Goal: Task Accomplishment & Management: Use online tool/utility

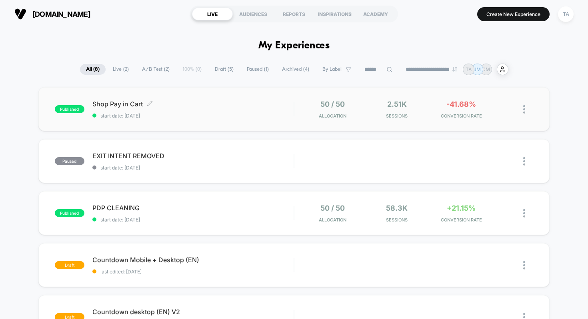
click at [115, 103] on span "Shop Pay in Cart Click to edit experience details" at bounding box center [193, 104] width 202 height 8
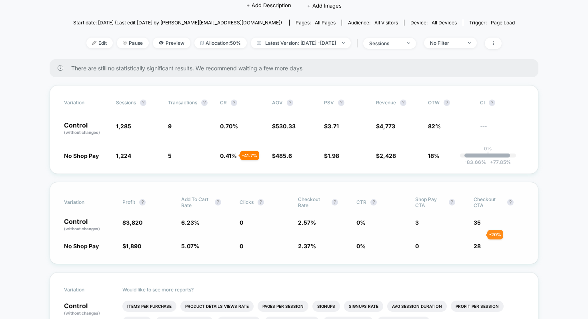
scroll to position [84, 0]
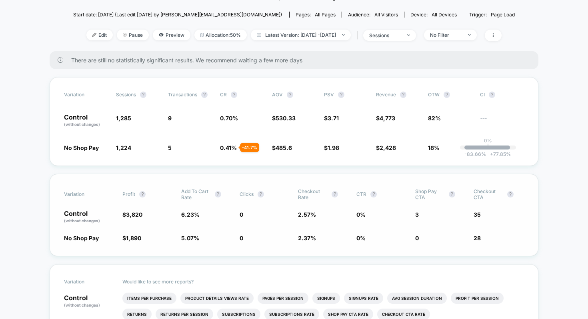
click at [308, 214] on span "2.57 %" at bounding box center [307, 214] width 18 height 7
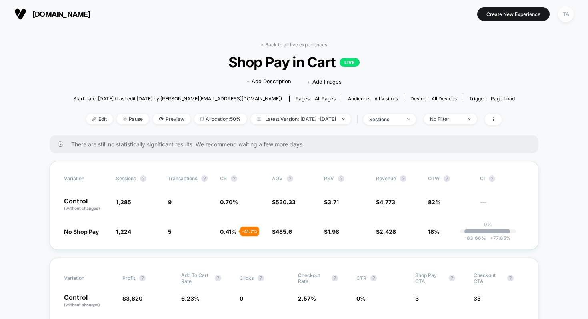
click at [564, 13] on div "TA" at bounding box center [566, 14] width 16 height 16
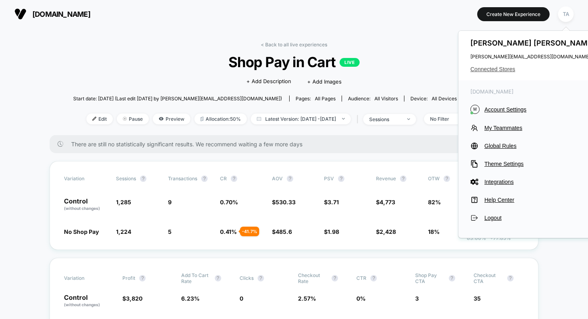
click at [497, 68] on span "Connected Stores" at bounding box center [534, 69] width 126 height 6
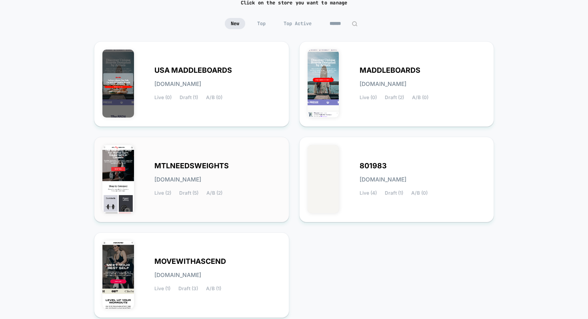
scroll to position [66, 0]
click at [209, 254] on div "MOVEWITHASCEND movewithascend.myshopify.com Live (1) Draft (3) A/B (1)" at bounding box center [191, 275] width 179 height 69
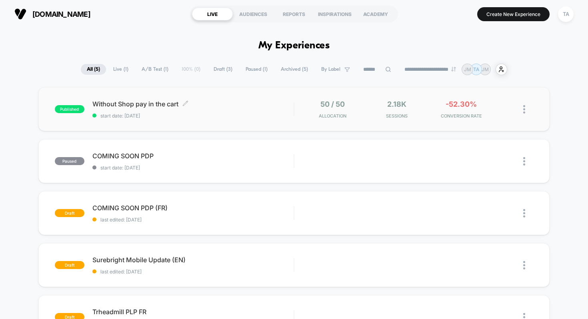
click at [114, 104] on span "Without Shop pay in the cart Click to edit experience details" at bounding box center [193, 104] width 202 height 8
click at [560, 12] on div "TA" at bounding box center [566, 14] width 16 height 16
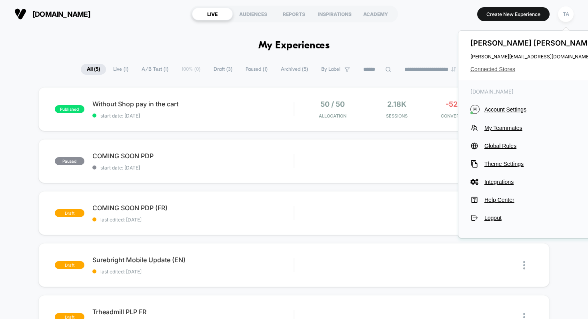
click at [496, 68] on span "Connected Stores" at bounding box center [534, 69] width 126 height 6
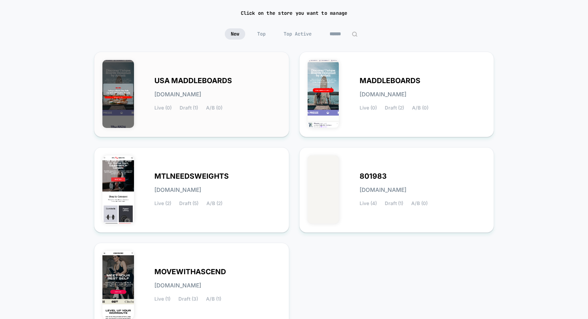
scroll to position [77, 0]
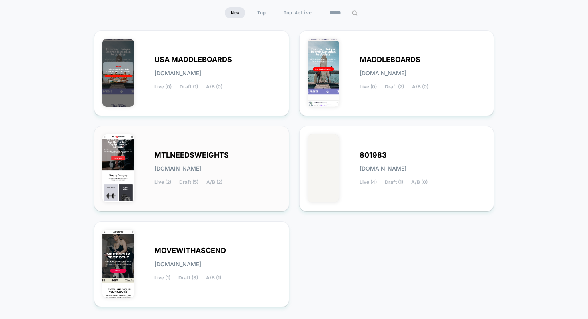
click at [225, 179] on div "MTLNEEDSWEIGHTS mtlneedsweights.myshopify.com Live (2) Draft (5) A/B (2)" at bounding box center [217, 168] width 126 height 33
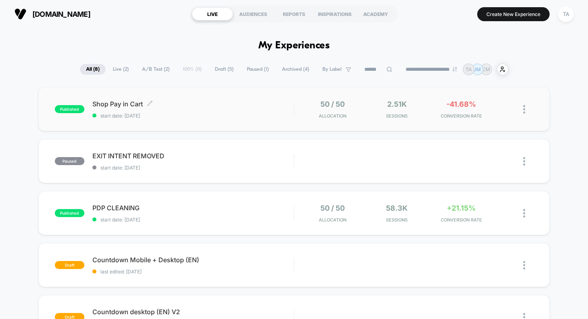
click at [131, 108] on div "Shop Pay in Cart Click to edit experience details Click to edit experience deta…" at bounding box center [193, 109] width 202 height 19
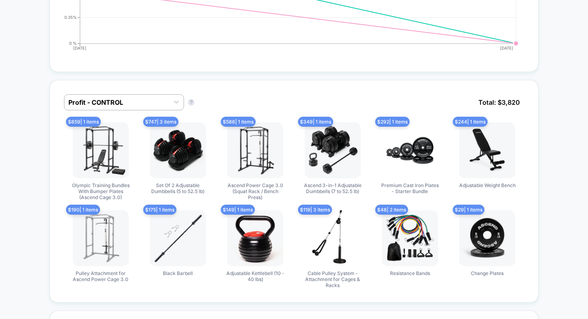
scroll to position [549, 0]
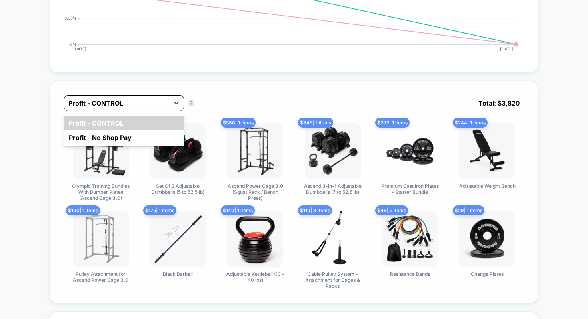
click at [150, 101] on div at bounding box center [116, 103] width 97 height 10
click at [222, 87] on div "option Profit - CONTROL focused, 1 of 2. 2 results available. Use Up and Down t…" at bounding box center [294, 192] width 489 height 223
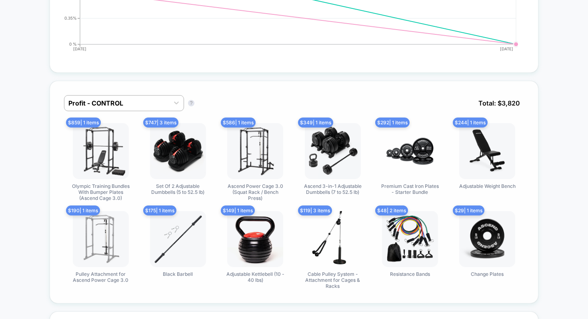
click at [157, 87] on div "Profit - CONTROL Profit - CONTROL ? Total: $ 3,820 $ 859 | 1 items Olympic Trai…" at bounding box center [294, 192] width 489 height 223
click at [154, 97] on div "Profit - CONTROL" at bounding box center [116, 103] width 105 height 13
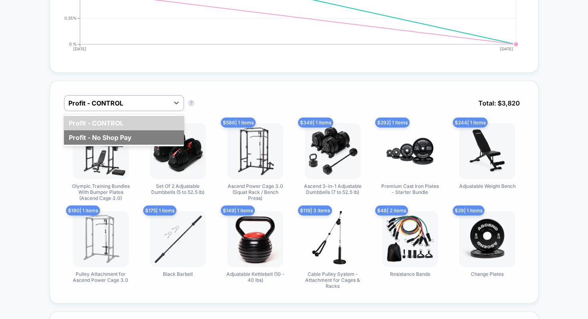
click at [130, 134] on div "Profit - No Shop Pay" at bounding box center [124, 137] width 120 height 14
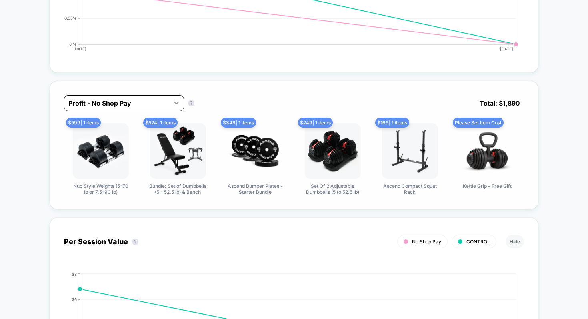
click at [172, 101] on icon at bounding box center [176, 103] width 8 height 8
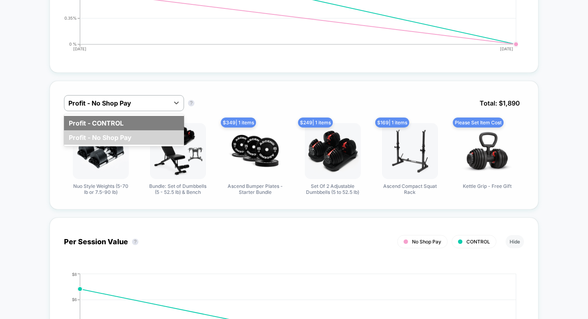
click at [156, 124] on div "Profit - CONTROL" at bounding box center [124, 123] width 120 height 14
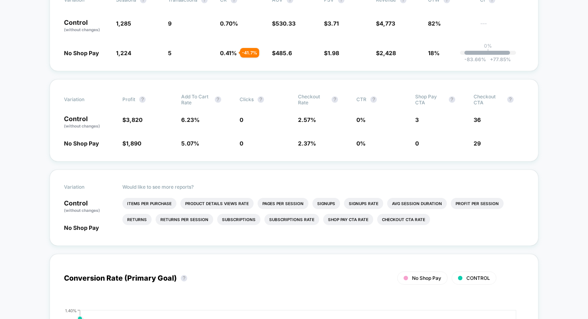
scroll to position [0, 0]
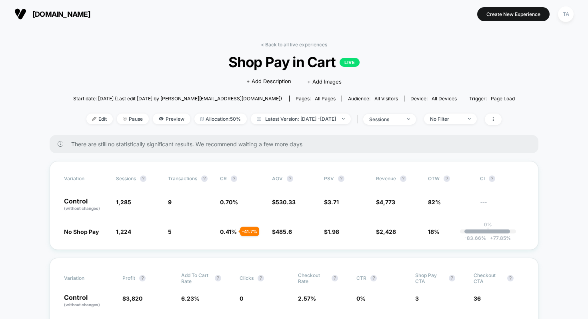
click at [284, 48] on div "< Back to all live experiences Shop Pay in Cart LIVE Click to edit experience d…" at bounding box center [294, 89] width 442 height 94
click at [285, 46] on link "< Back to all live experiences" at bounding box center [294, 45] width 66 height 6
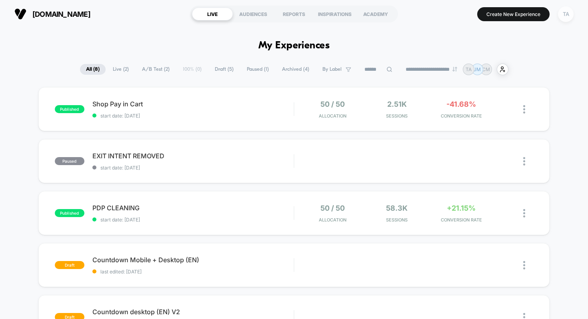
click at [566, 13] on div "TA" at bounding box center [566, 14] width 16 height 16
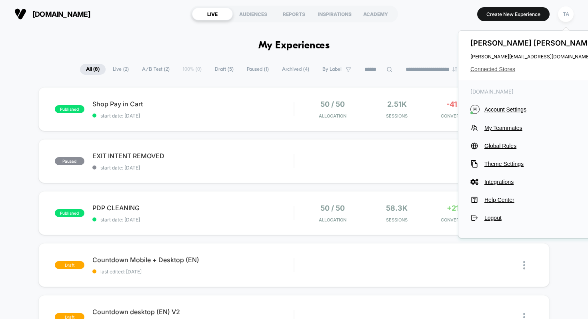
click at [500, 68] on span "Connected Stores" at bounding box center [534, 69] width 126 height 6
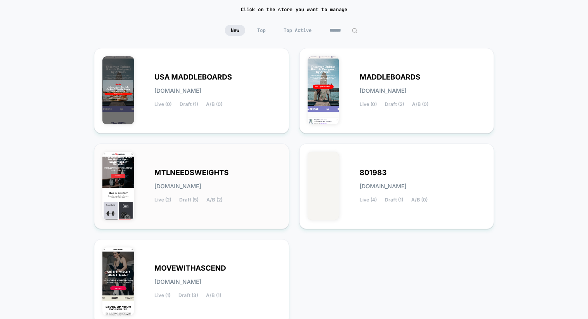
scroll to position [62, 0]
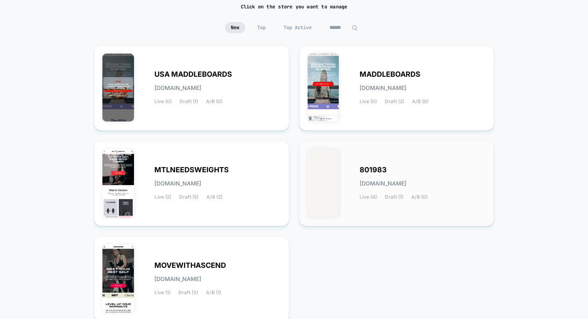
click at [321, 209] on img at bounding box center [324, 183] width 32 height 68
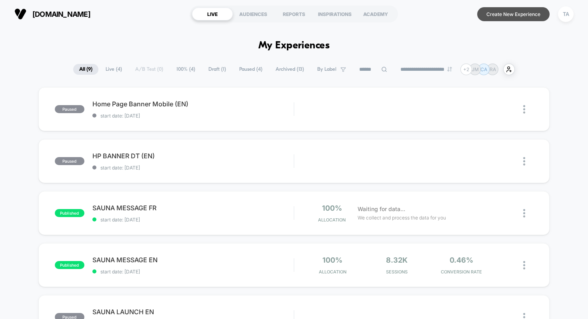
click at [491, 11] on button "Create New Experience" at bounding box center [513, 14] width 72 height 14
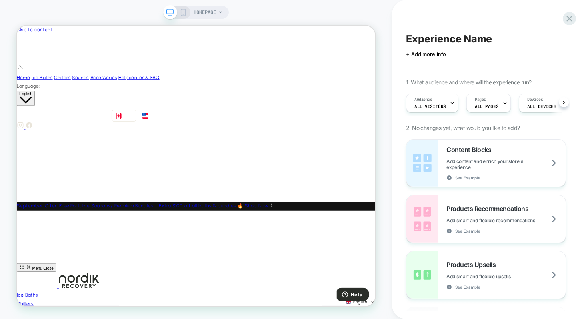
scroll to position [0, 0]
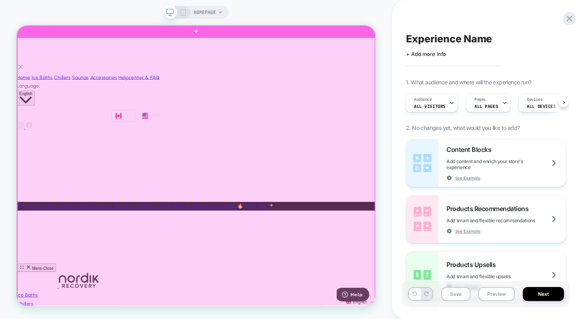
click at [309, 187] on div at bounding box center [256, 228] width 477 height 373
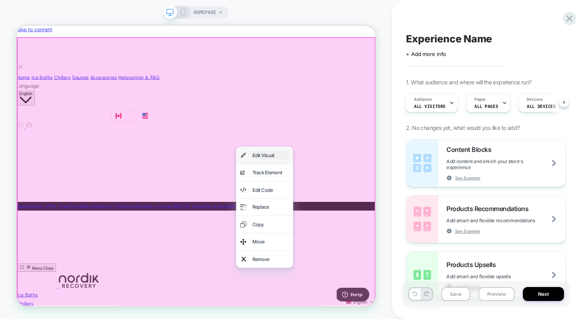
click at [349, 198] on div "Edit Visual" at bounding box center [355, 199] width 49 height 12
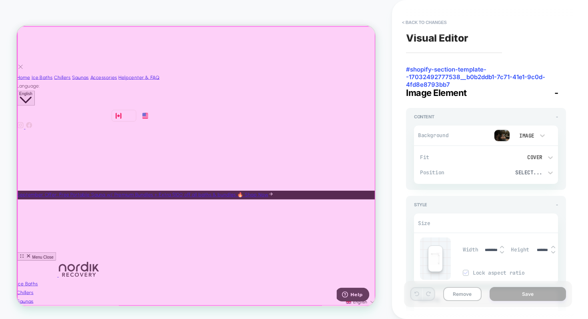
scroll to position [0, 0]
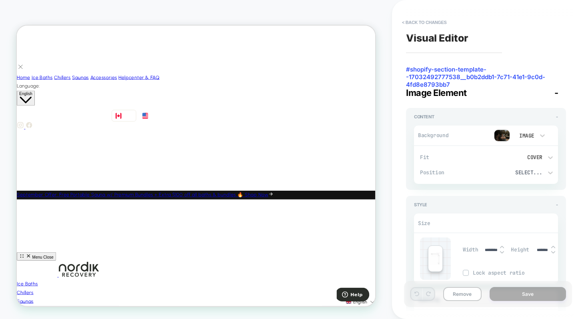
click at [503, 135] on img at bounding box center [502, 136] width 16 height 12
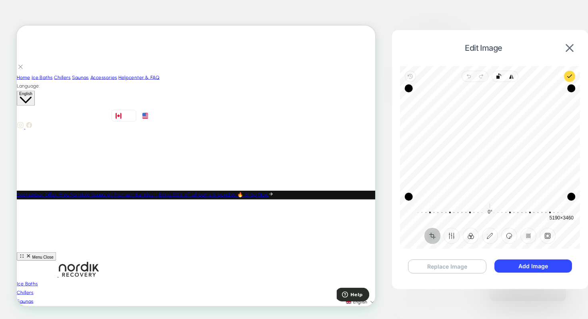
click at [456, 272] on button "Replace Image" at bounding box center [447, 267] width 78 height 14
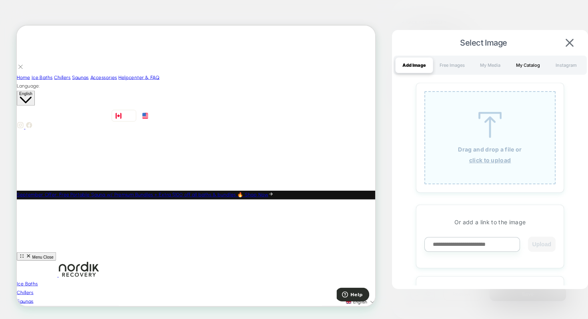
click at [521, 63] on div "My Catalog" at bounding box center [528, 65] width 38 height 16
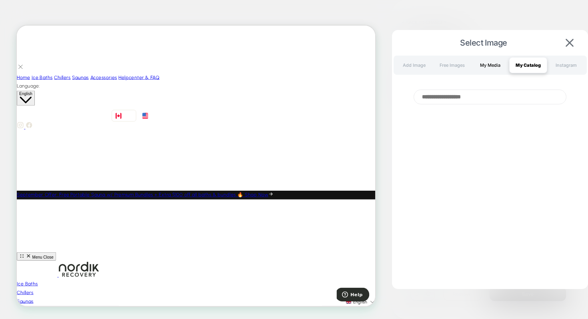
click at [493, 68] on div "My Media" at bounding box center [490, 65] width 38 height 16
click at [566, 44] on img at bounding box center [570, 43] width 8 height 8
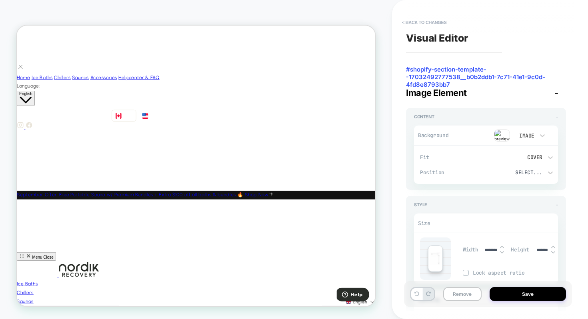
click at [495, 130] on div at bounding box center [502, 136] width 16 height 12
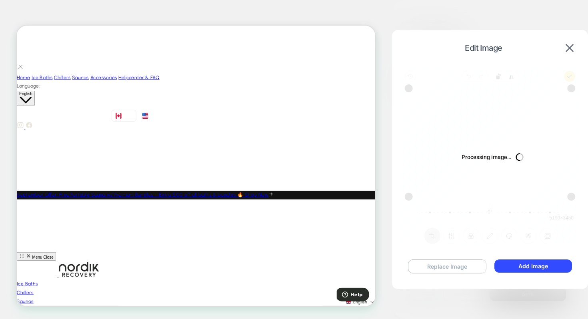
click at [445, 268] on button "Replace Image" at bounding box center [447, 267] width 78 height 14
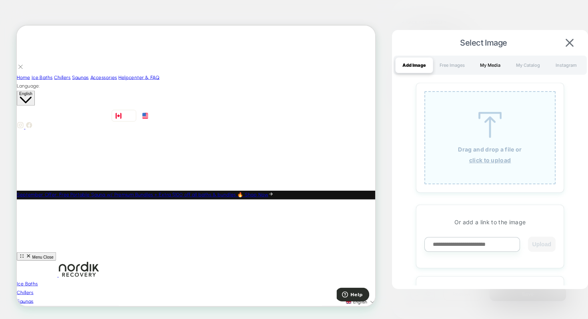
click at [493, 67] on div "My Media" at bounding box center [490, 65] width 38 height 16
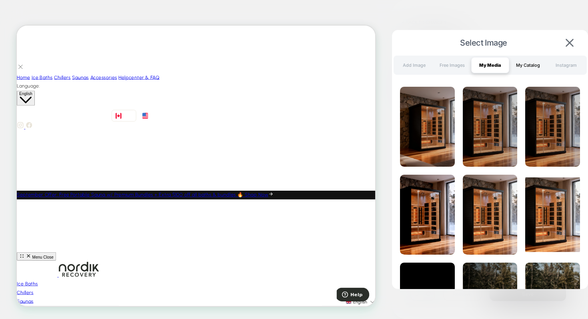
click at [521, 64] on div "My Catalog" at bounding box center [528, 65] width 38 height 16
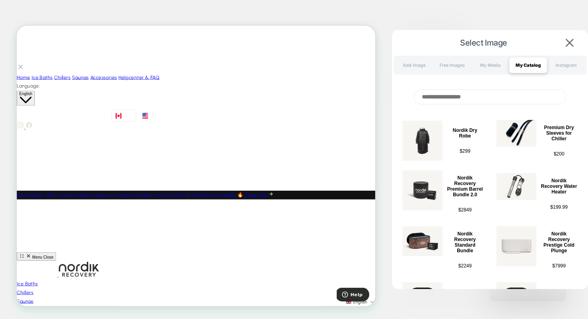
scroll to position [255, 0]
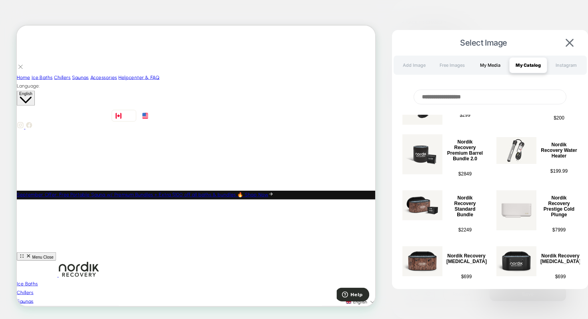
click at [492, 66] on div "My Media" at bounding box center [490, 65] width 38 height 16
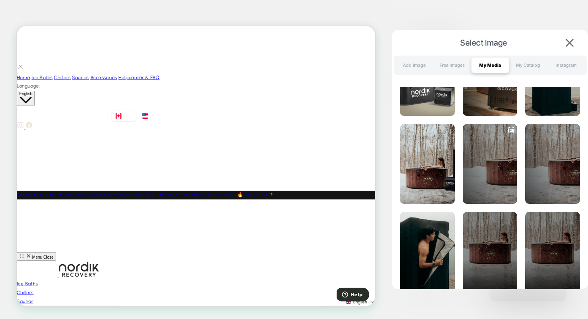
scroll to position [0, 0]
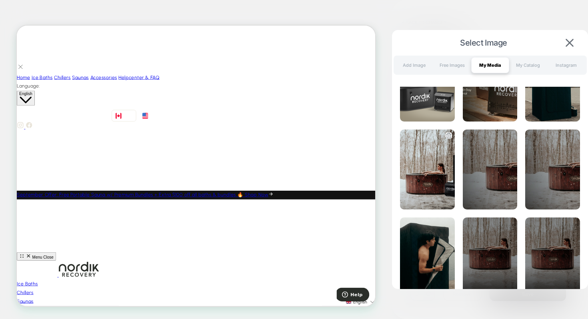
click at [436, 164] on img at bounding box center [427, 170] width 55 height 80
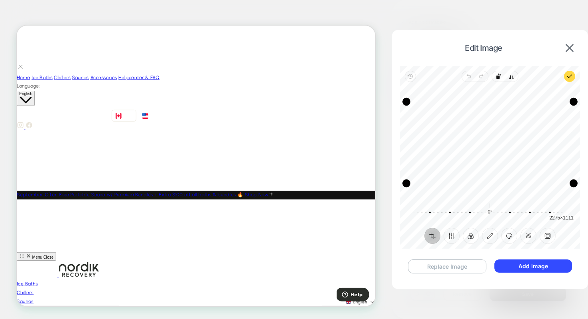
click at [437, 261] on button "Replace Image" at bounding box center [447, 267] width 78 height 14
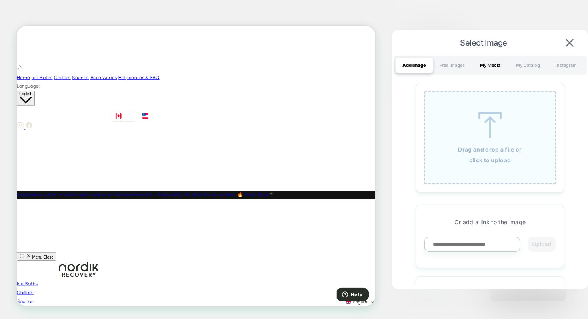
click at [498, 64] on div "My Media" at bounding box center [490, 65] width 38 height 16
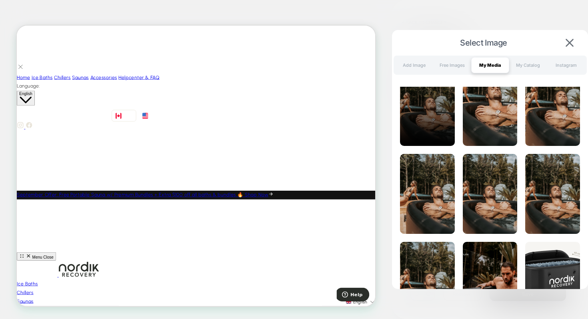
scroll to position [1002, 0]
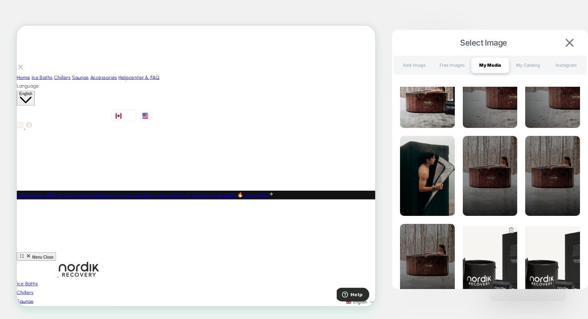
click at [495, 252] on img at bounding box center [490, 264] width 55 height 80
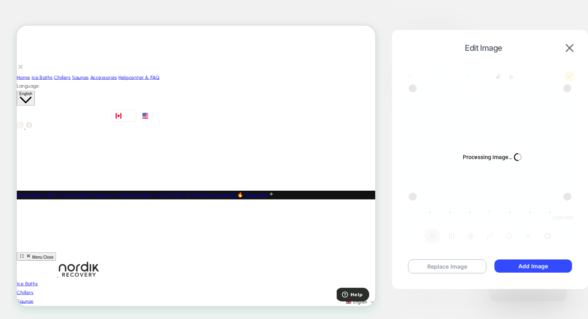
type textarea "*"
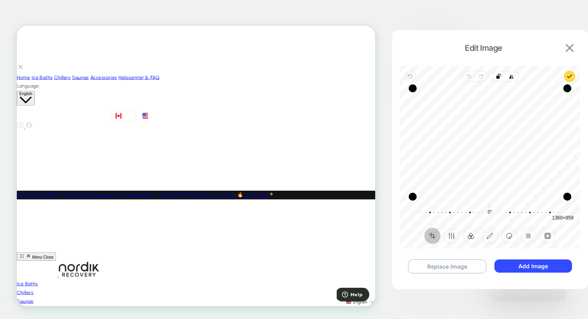
click at [571, 46] on img at bounding box center [570, 48] width 8 height 8
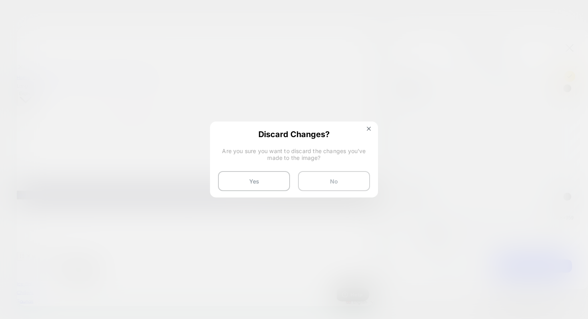
click at [333, 179] on button "No" at bounding box center [334, 181] width 72 height 20
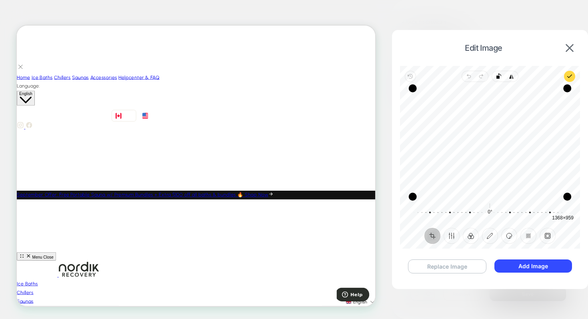
click at [453, 268] on button "Replace Image" at bounding box center [447, 267] width 78 height 14
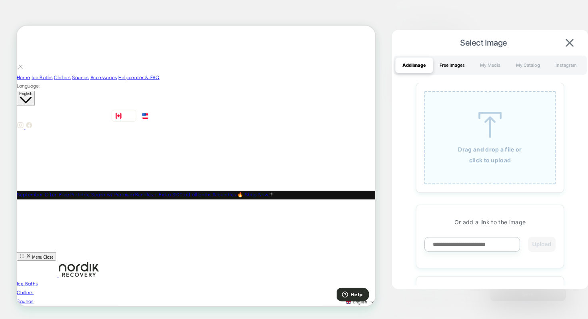
click at [453, 67] on div "Free Images" at bounding box center [452, 65] width 38 height 16
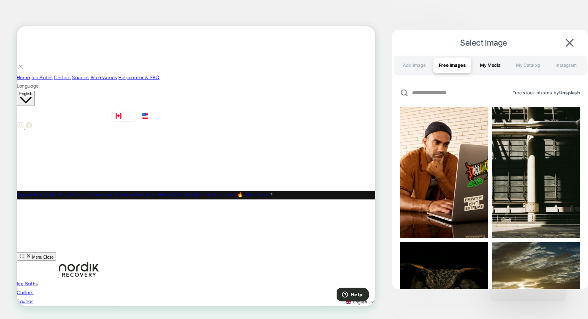
click at [494, 68] on div "My Media" at bounding box center [490, 65] width 38 height 16
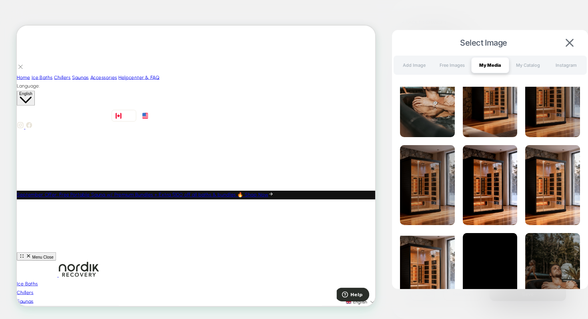
scroll to position [401, 0]
